Goal: Task Accomplishment & Management: Manage account settings

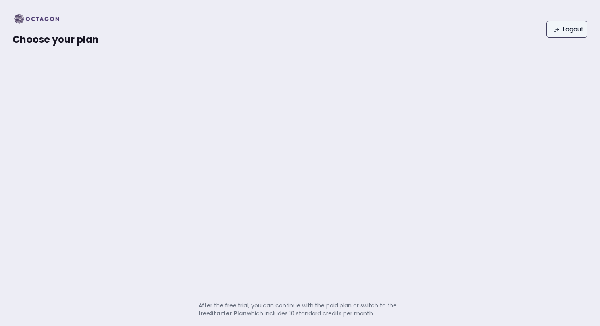
click at [573, 34] on link "Logout" at bounding box center [566, 29] width 41 height 17
